Goal: Transaction & Acquisition: Purchase product/service

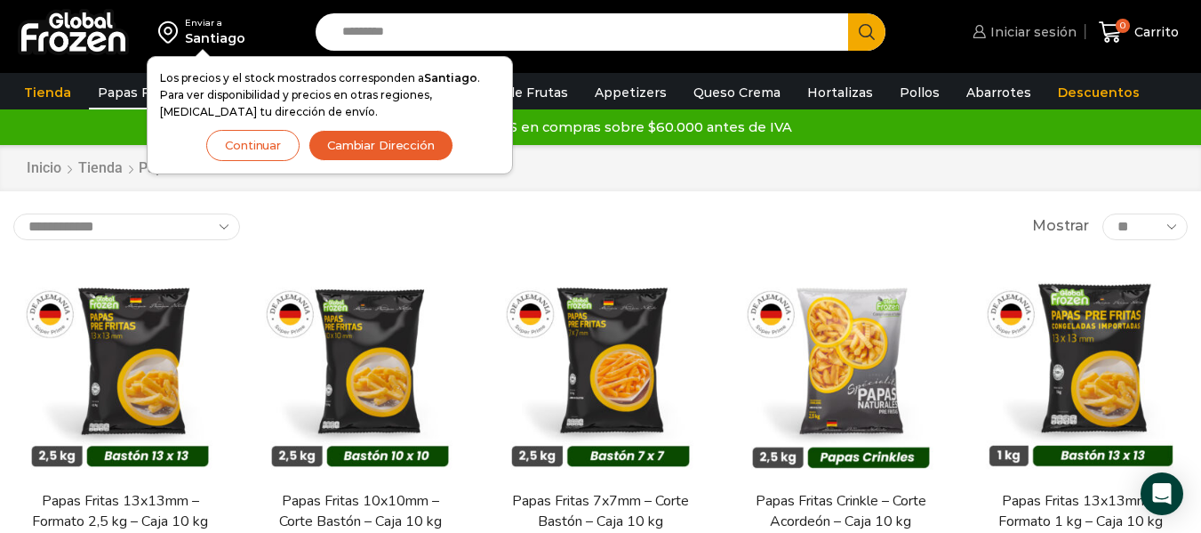
click at [1033, 39] on span "Iniciar sesión" at bounding box center [1031, 32] width 91 height 18
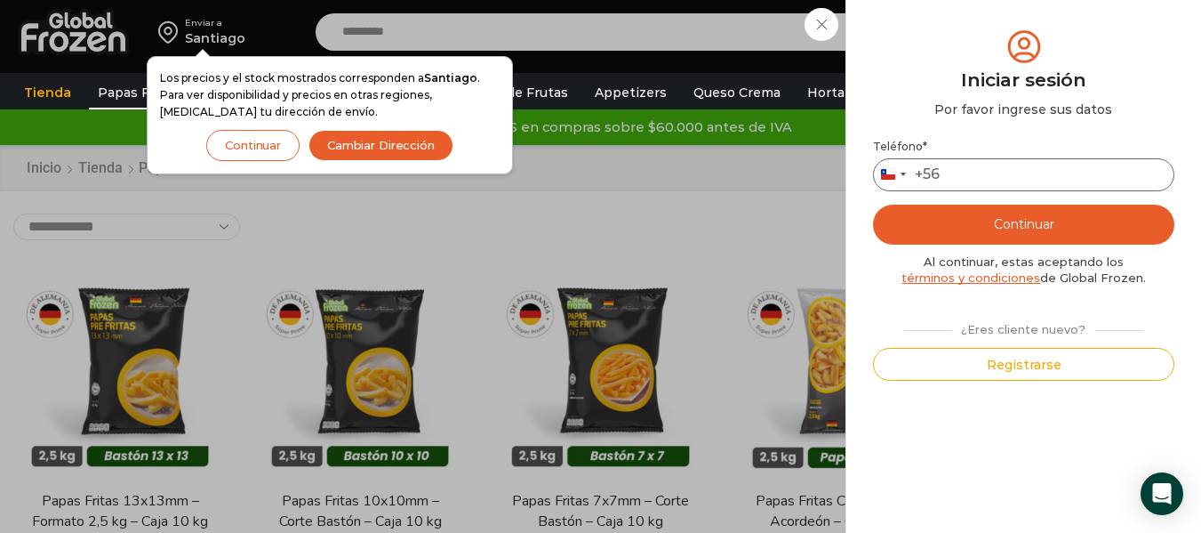
drag, startPoint x: 944, startPoint y: 172, endPoint x: 966, endPoint y: 172, distance: 21.3
click at [945, 172] on input "Teléfono *" at bounding box center [1023, 174] width 301 height 33
type input "*********"
click at [995, 229] on button "Continuar" at bounding box center [1023, 225] width 301 height 40
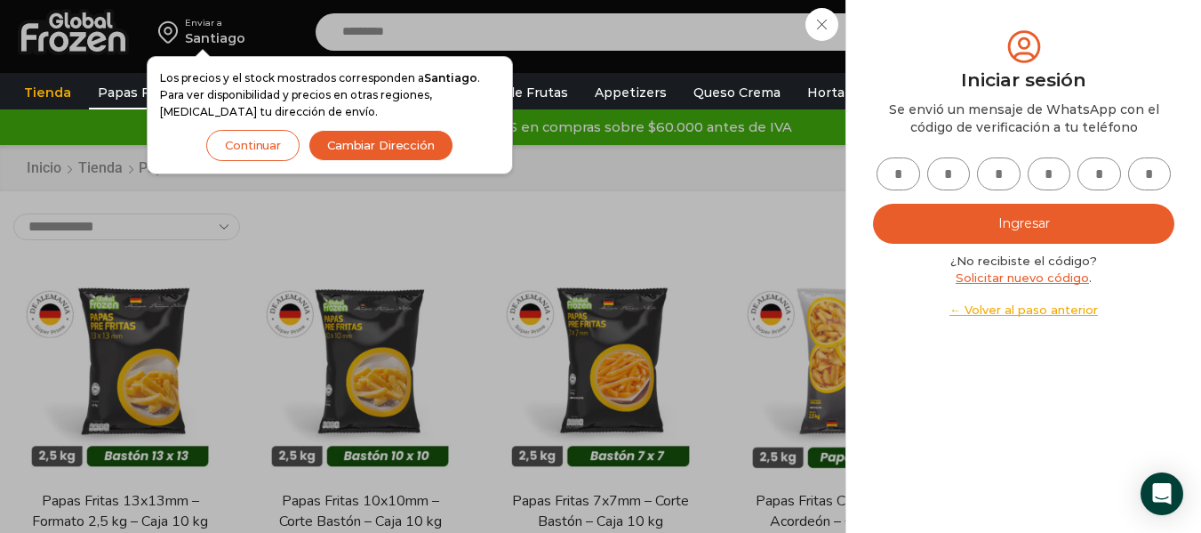
click at [889, 176] on input "text" at bounding box center [899, 173] width 44 height 33
type input "*"
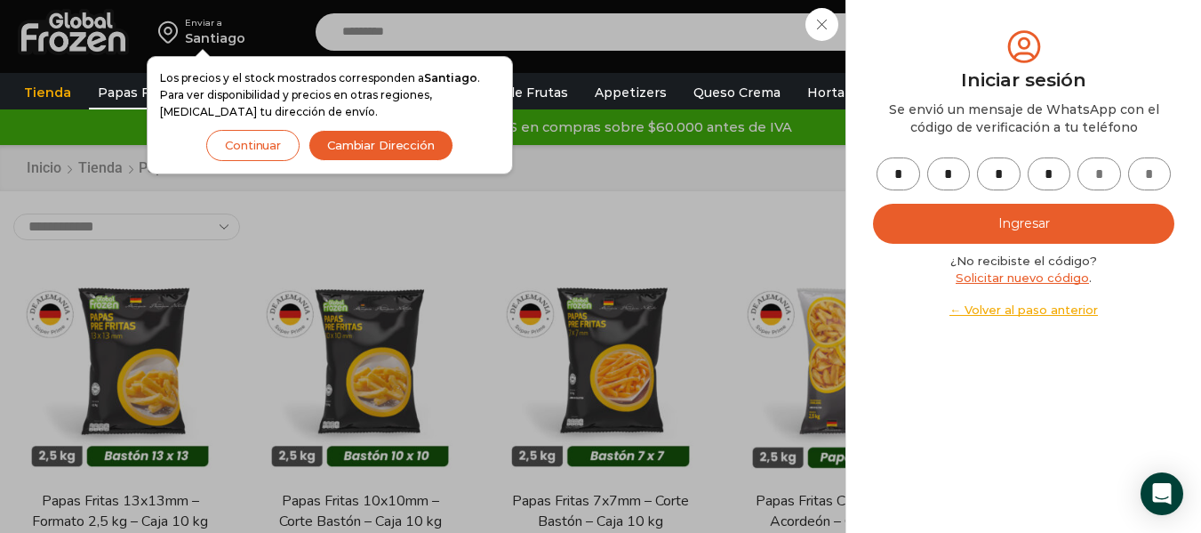
type input "*"
click at [1023, 228] on button "Ingresar" at bounding box center [1023, 224] width 301 height 40
click at [1090, 227] on button "Ingresar" at bounding box center [1023, 224] width 301 height 40
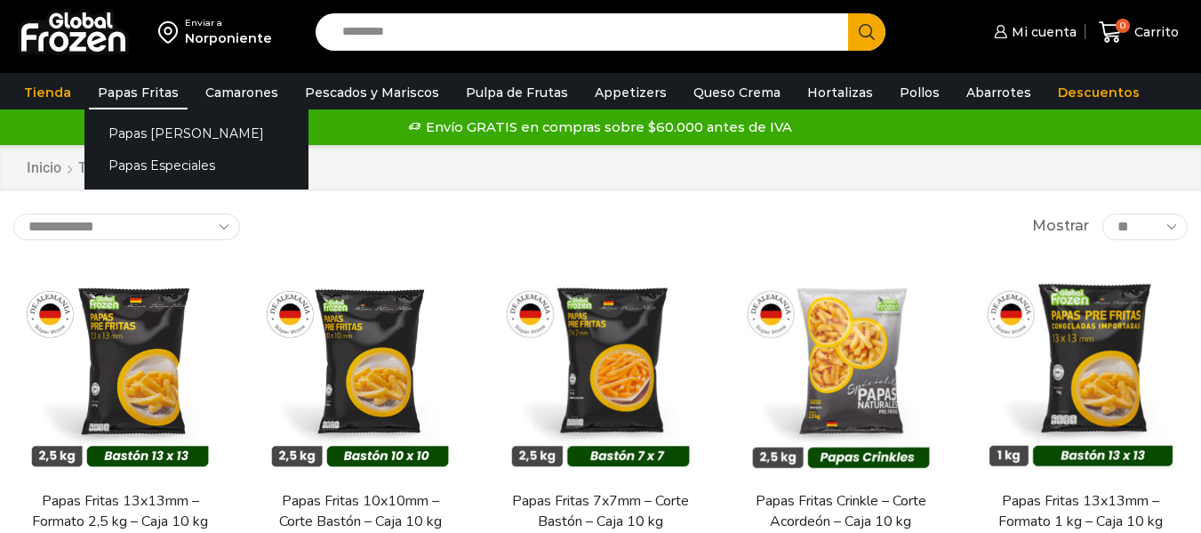
click at [135, 93] on link "Papas Fritas" at bounding box center [138, 93] width 99 height 34
click at [152, 135] on link "Papas [PERSON_NAME]" at bounding box center [196, 132] width 224 height 33
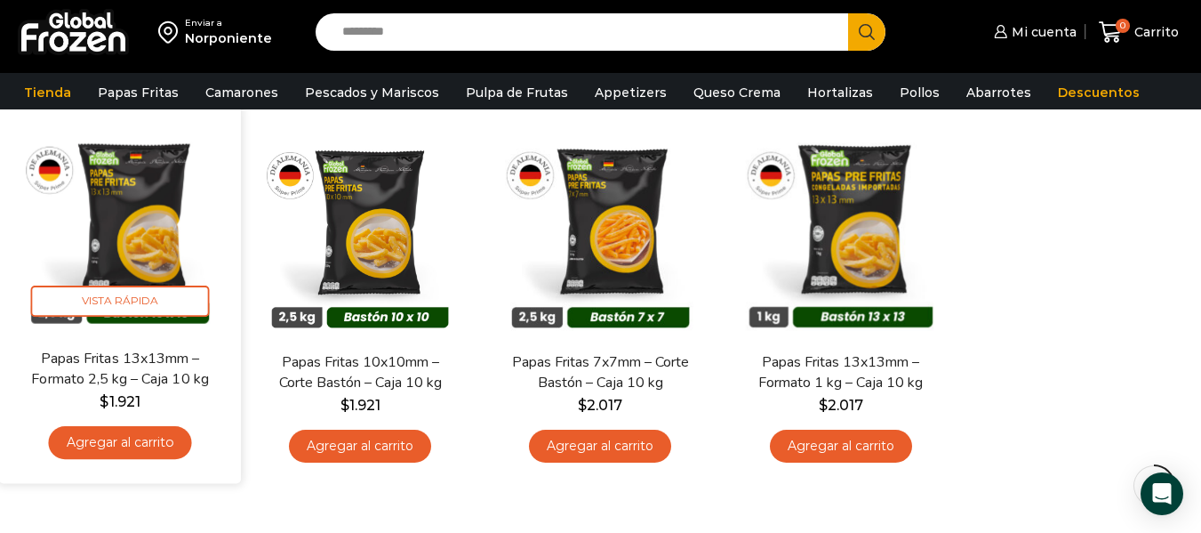
scroll to position [148, 0]
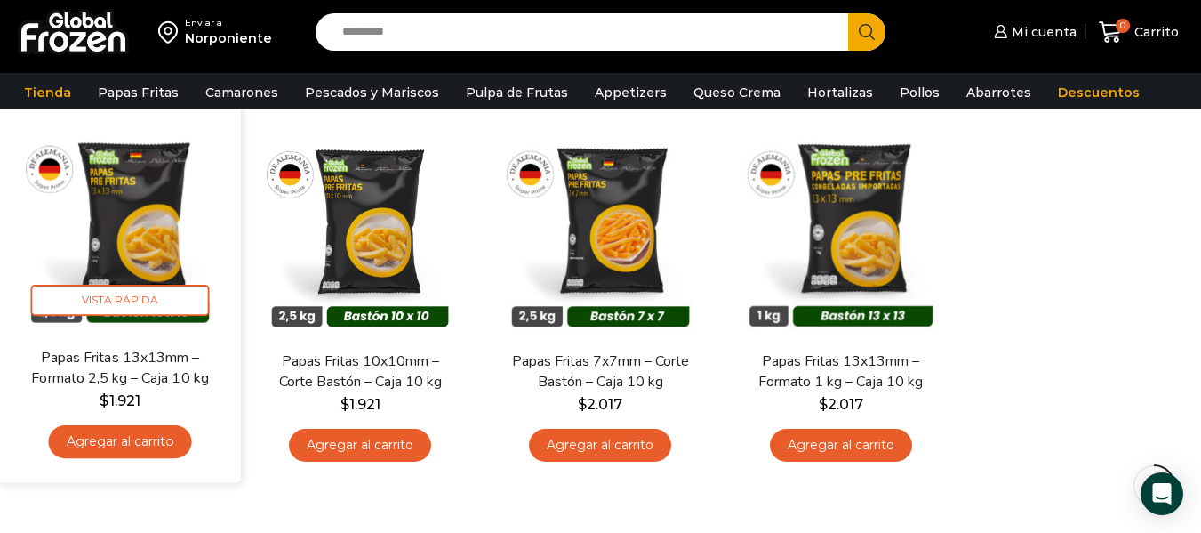
click at [125, 437] on link "Agregar al carrito" at bounding box center [120, 441] width 143 height 33
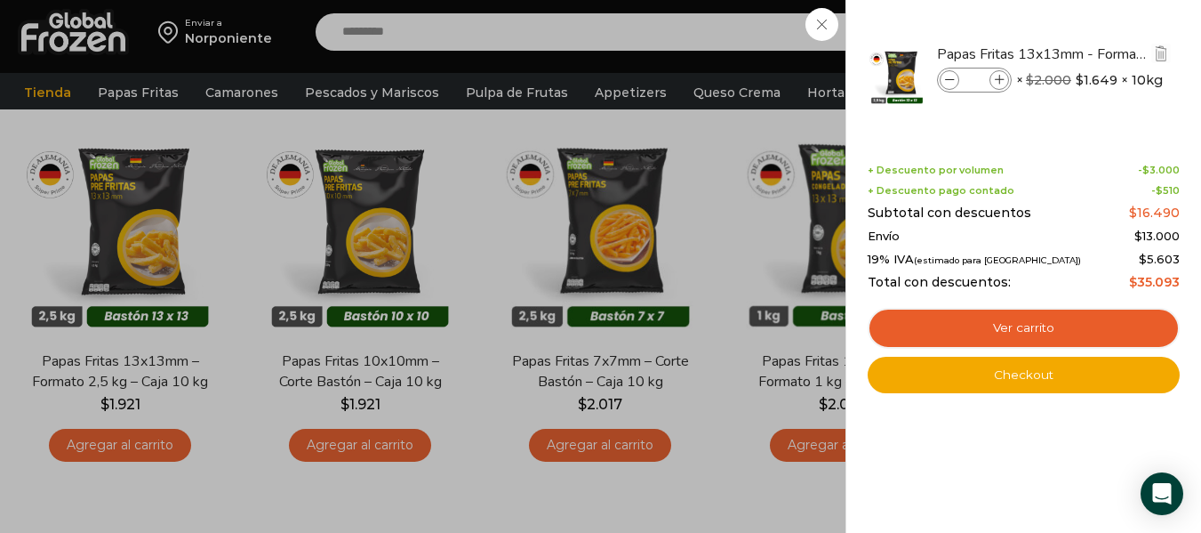
click at [1002, 82] on icon at bounding box center [1000, 81] width 10 height 10
click at [954, 78] on icon at bounding box center [950, 81] width 10 height 10
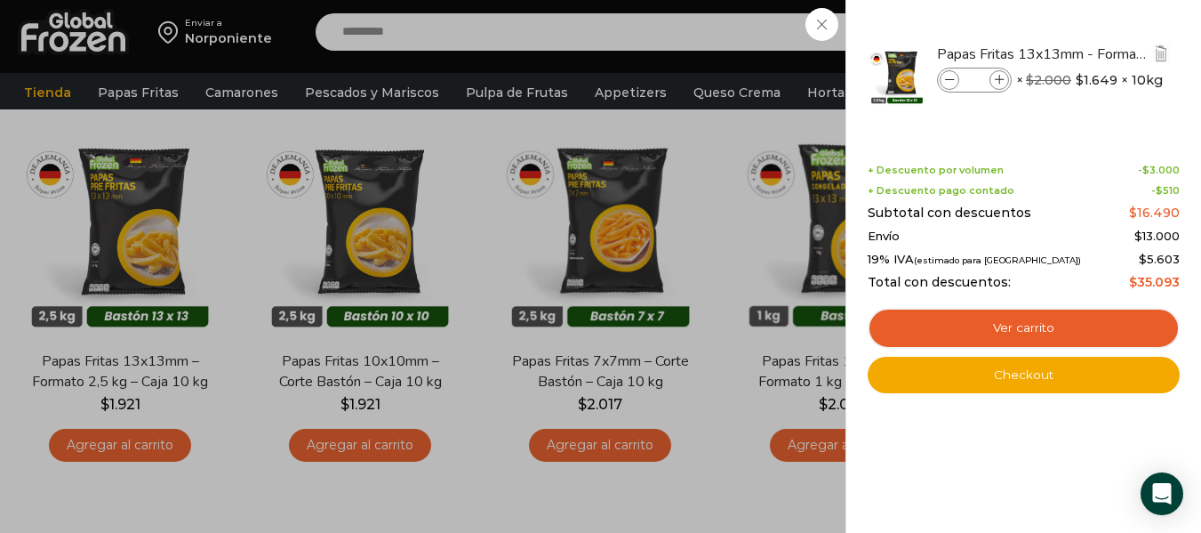
click at [954, 78] on icon at bounding box center [950, 81] width 10 height 10
type input "*"
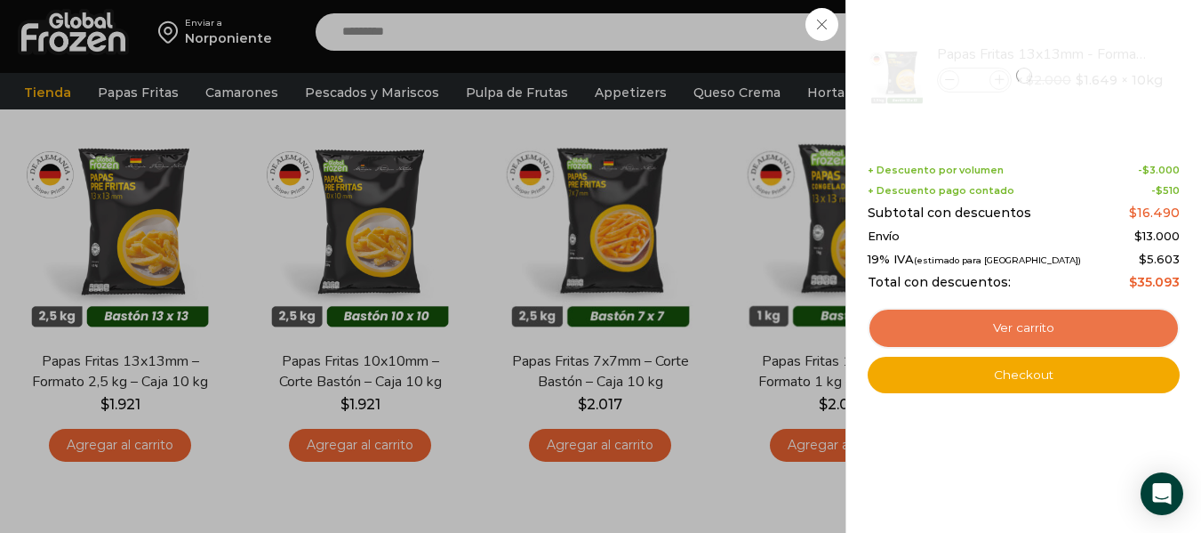
click at [1022, 334] on link "Ver carrito" at bounding box center [1024, 328] width 312 height 41
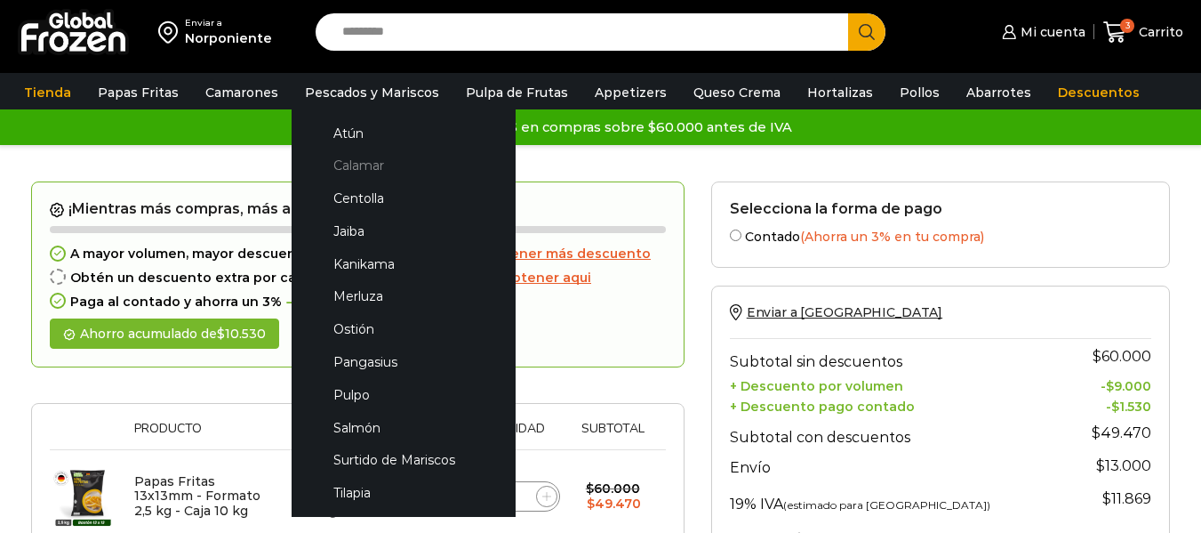
click at [333, 170] on link "Calamar" at bounding box center [403, 165] width 188 height 33
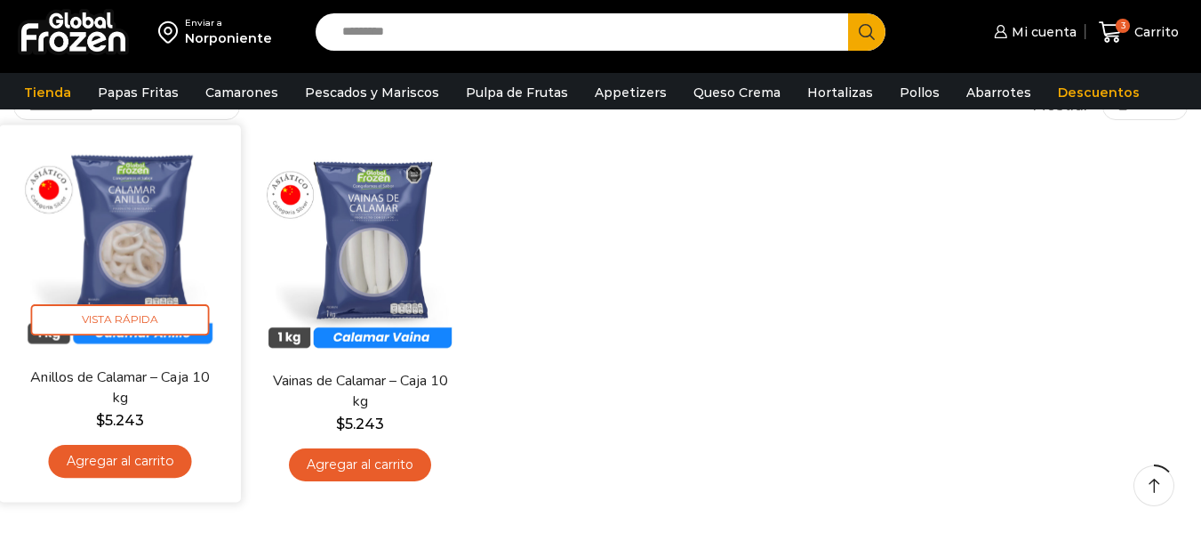
scroll to position [148, 0]
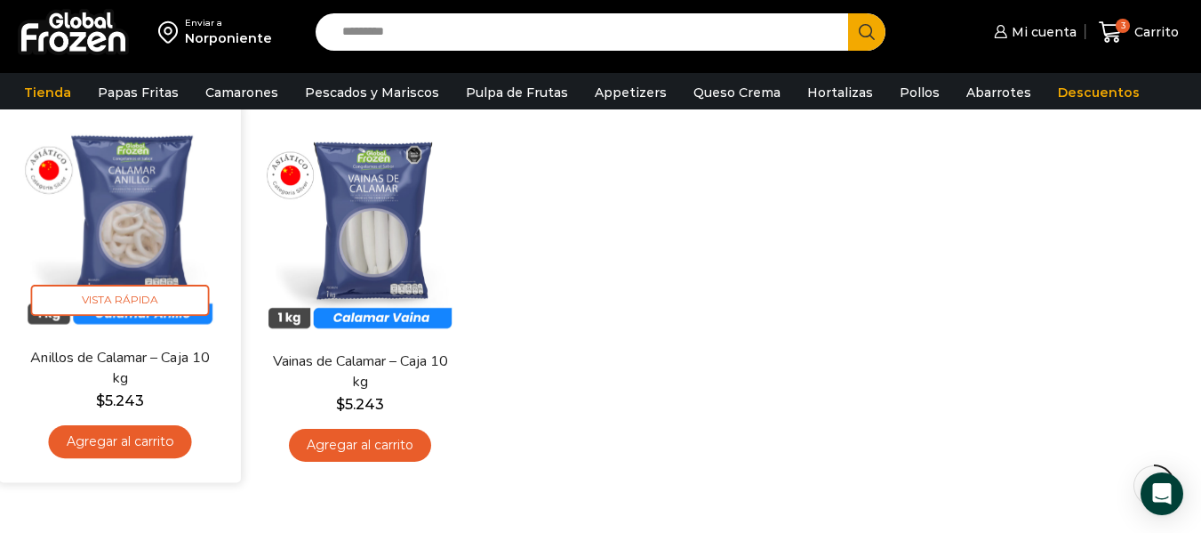
click at [140, 444] on link "Agregar al carrito" at bounding box center [120, 441] width 143 height 33
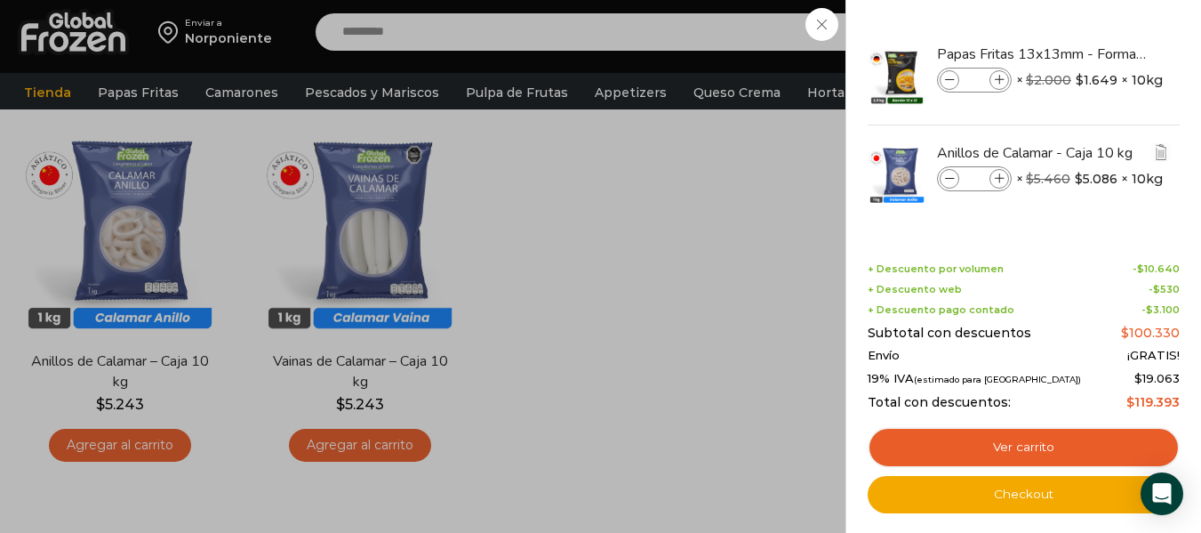
click at [1001, 174] on icon at bounding box center [1000, 179] width 10 height 10
type input "*"
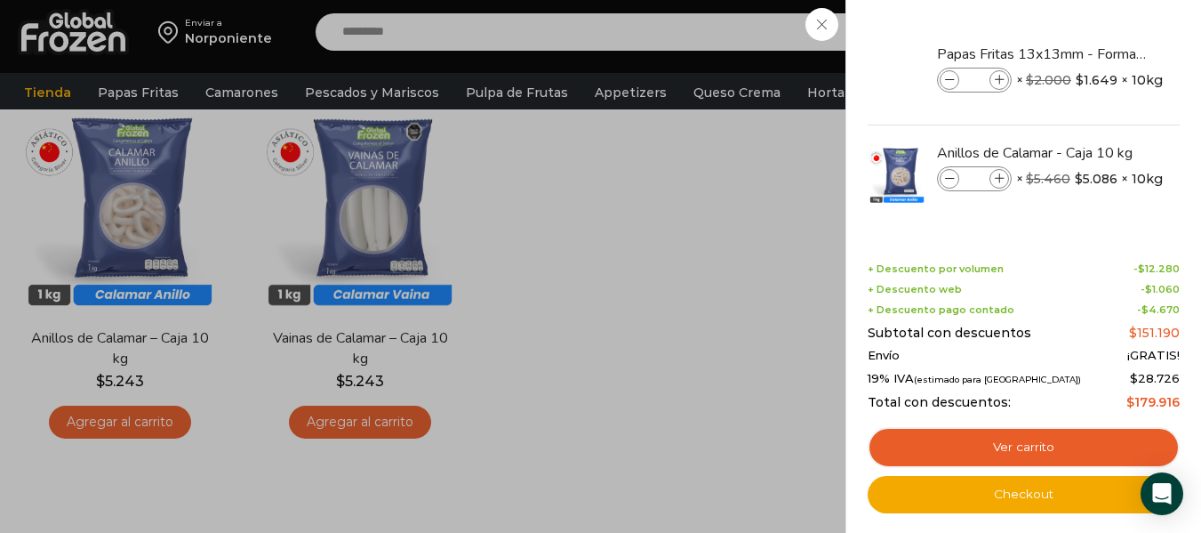
scroll to position [178, 0]
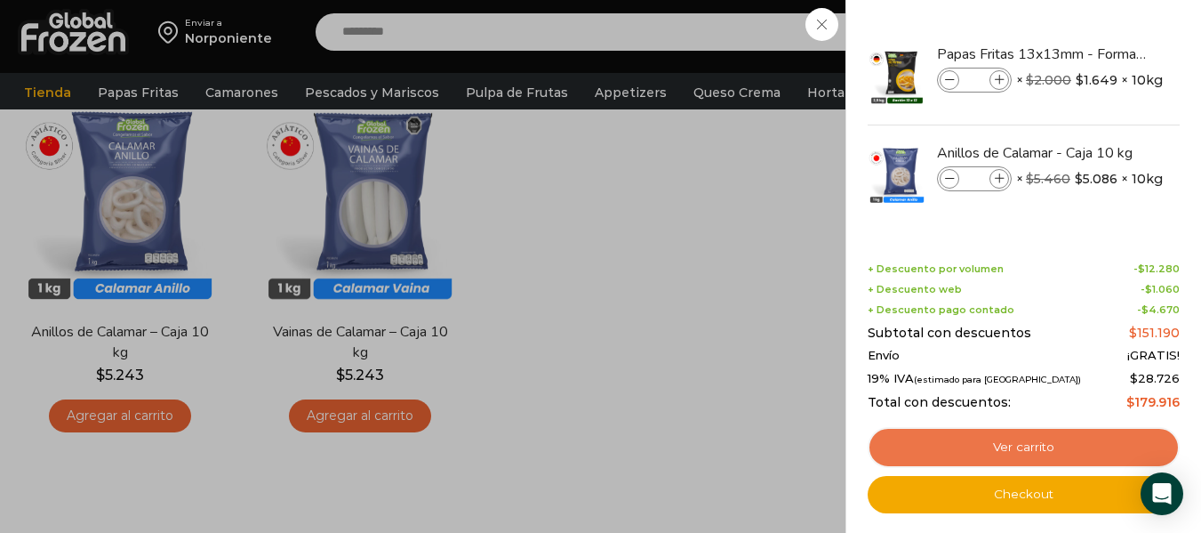
drag, startPoint x: 1027, startPoint y: 482, endPoint x: 1031, endPoint y: 449, distance: 33.1
click at [1027, 482] on link "Checkout" at bounding box center [1024, 494] width 312 height 37
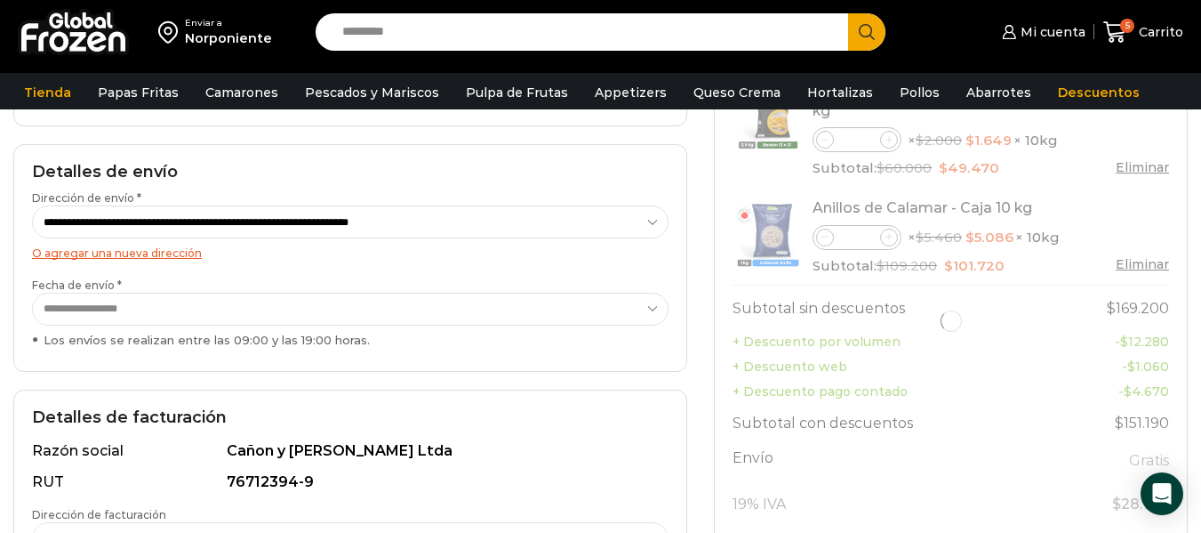
scroll to position [237, 0]
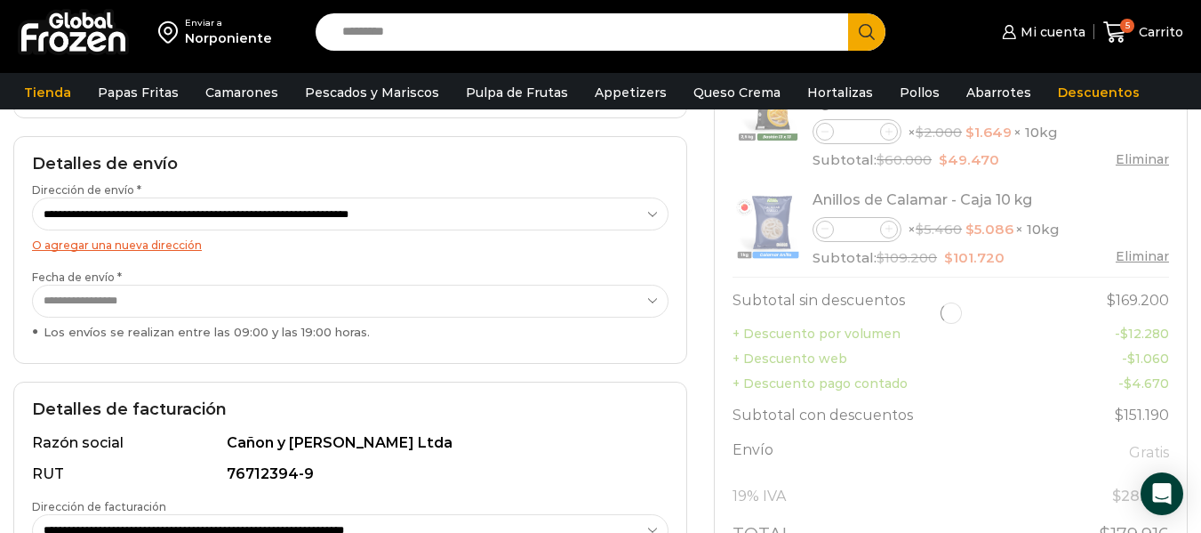
select select "*"
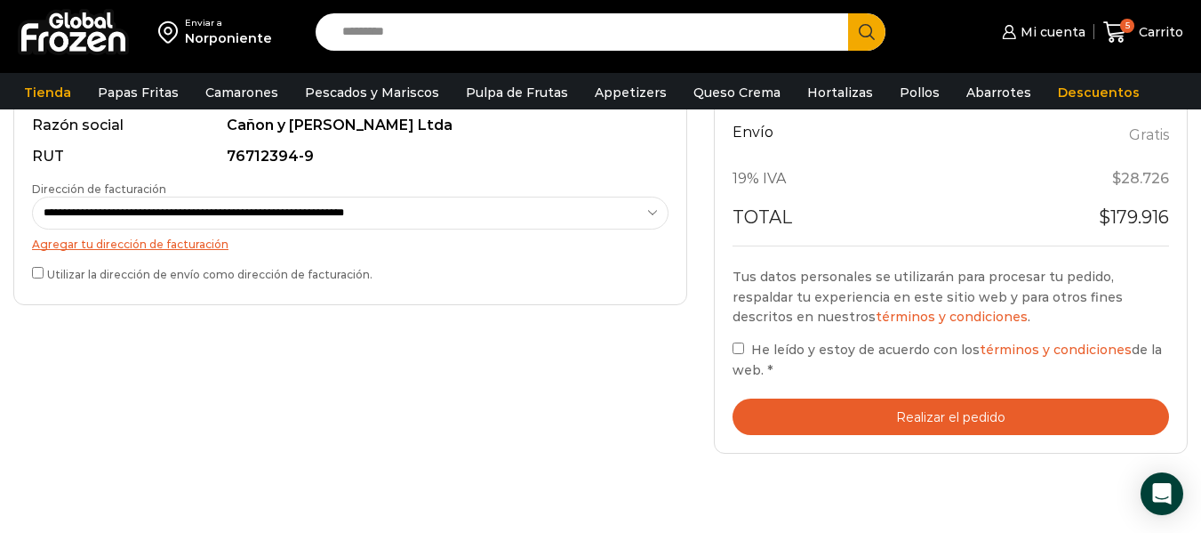
scroll to position [563, 0]
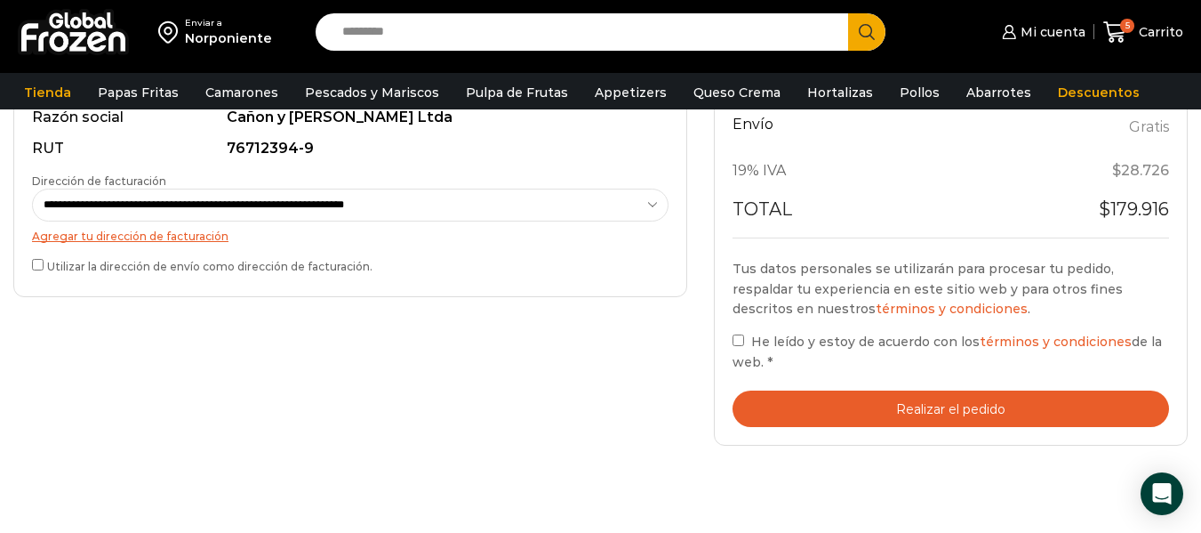
click at [886, 413] on button "Realizar el pedido" at bounding box center [951, 408] width 437 height 36
